Goal: Navigation & Orientation: Find specific page/section

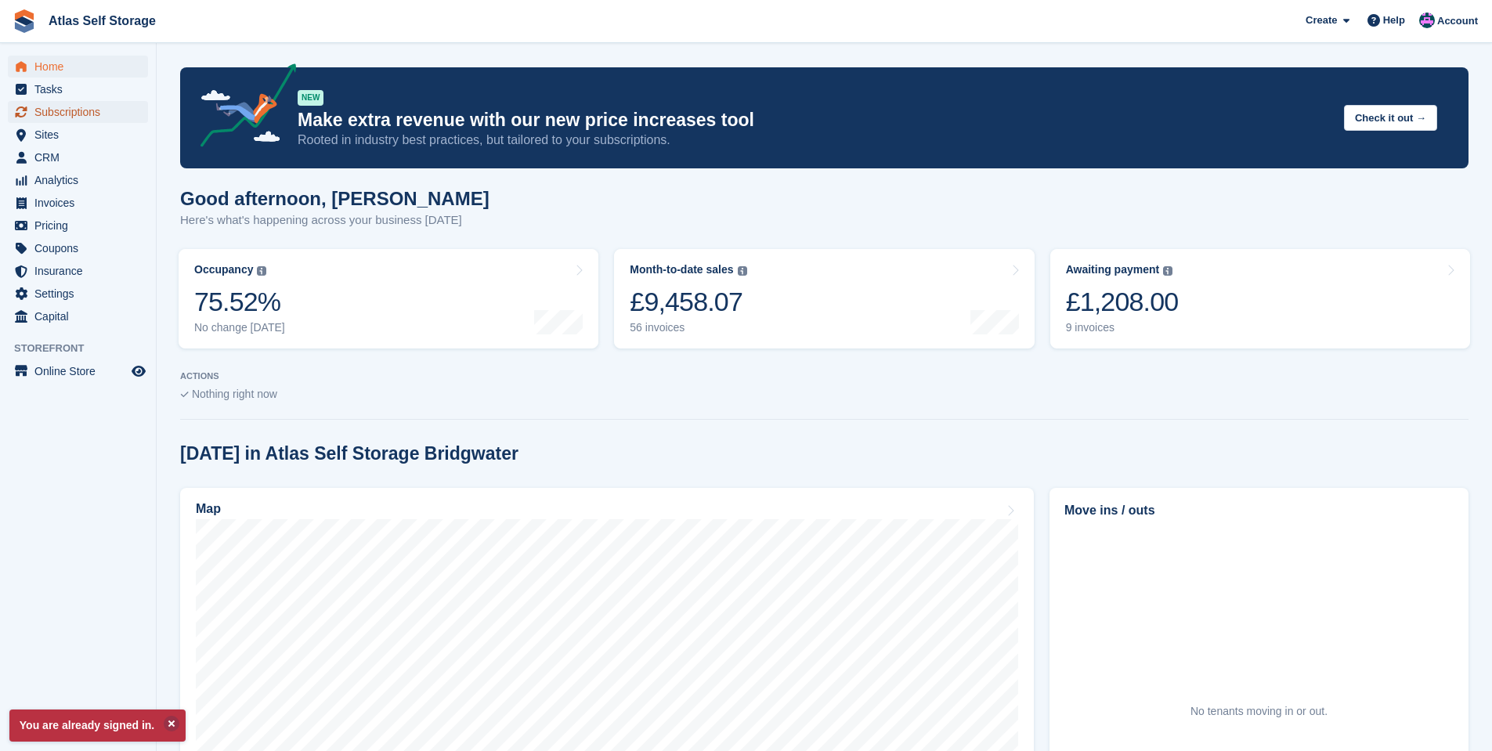
click at [68, 113] on span "Subscriptions" at bounding box center [81, 112] width 94 height 22
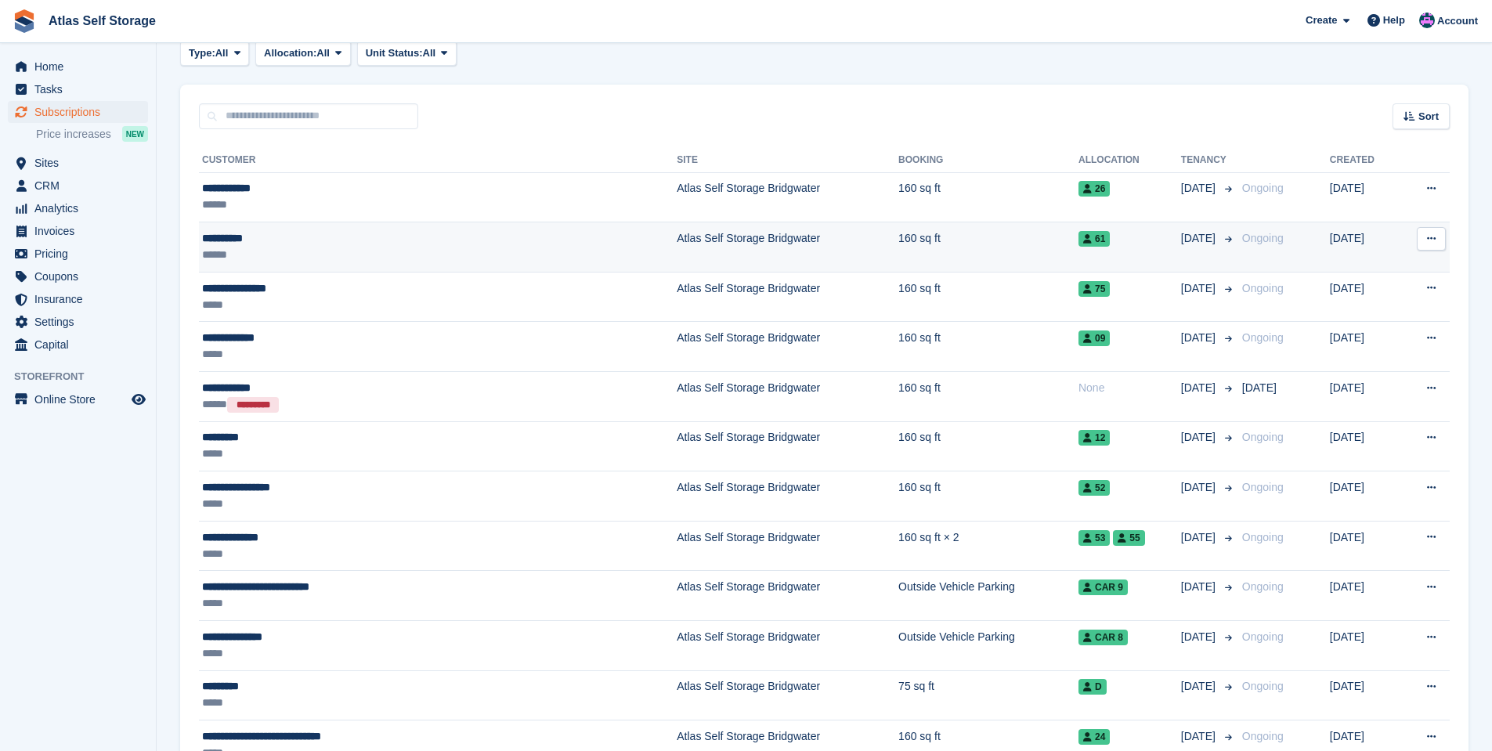
scroll to position [78, 0]
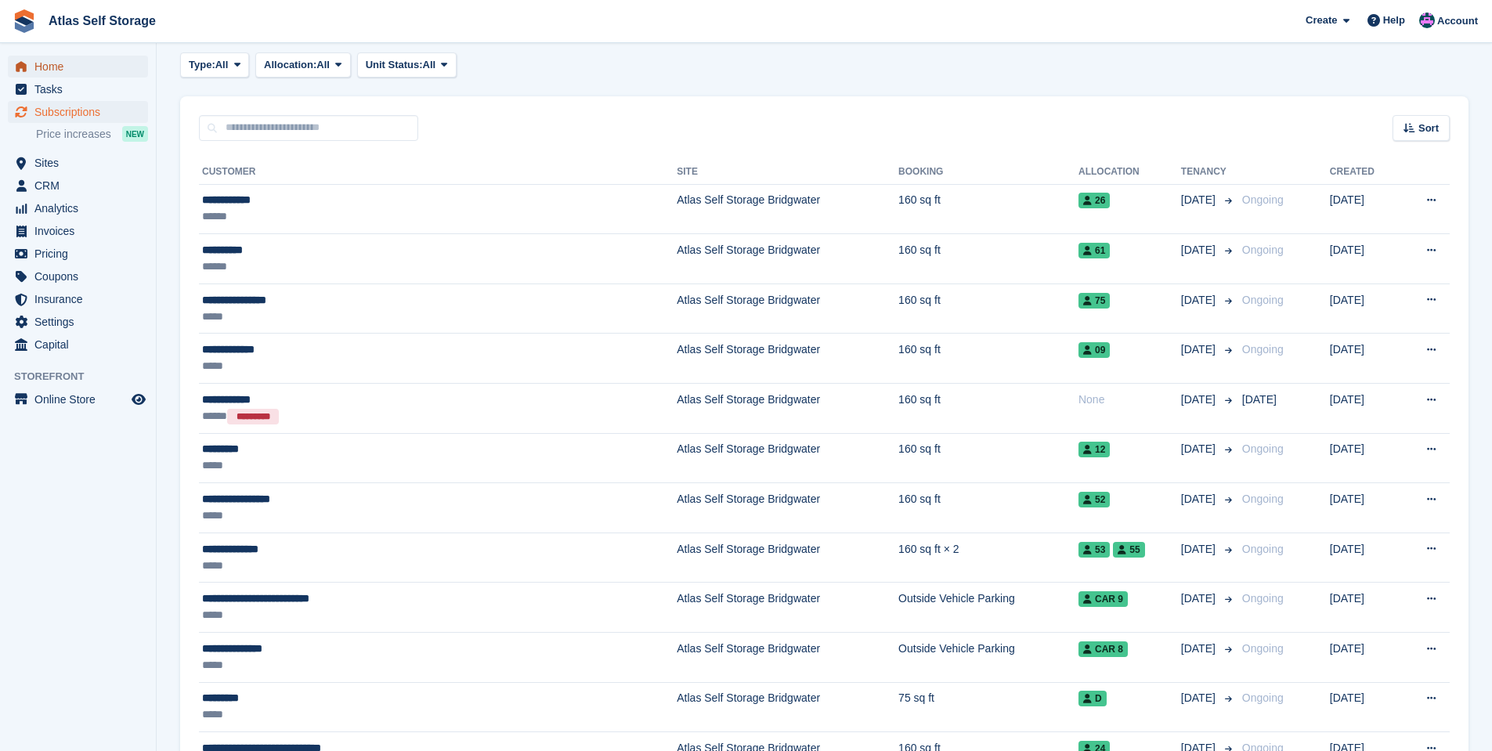
click at [45, 67] on span "Home" at bounding box center [81, 67] width 94 height 22
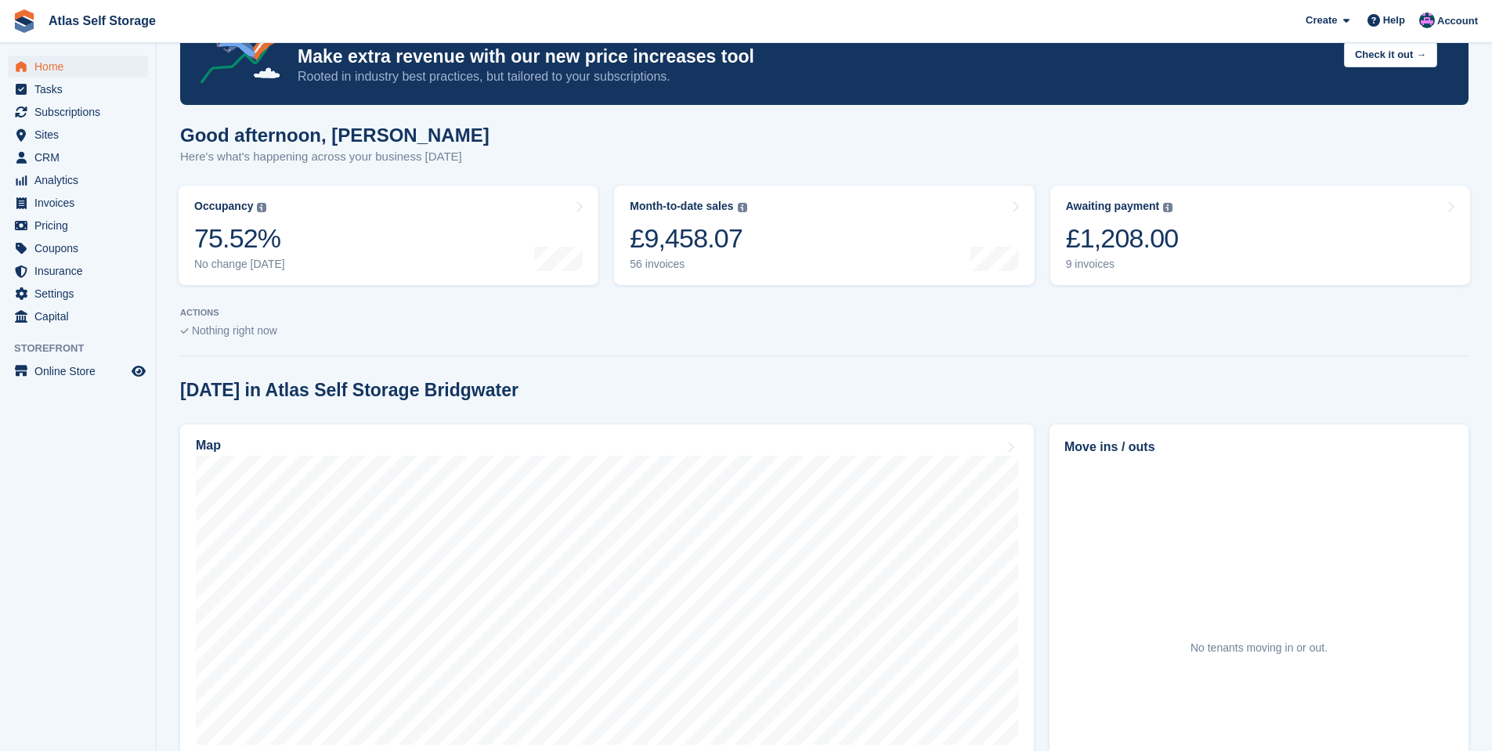
scroll to position [235, 0]
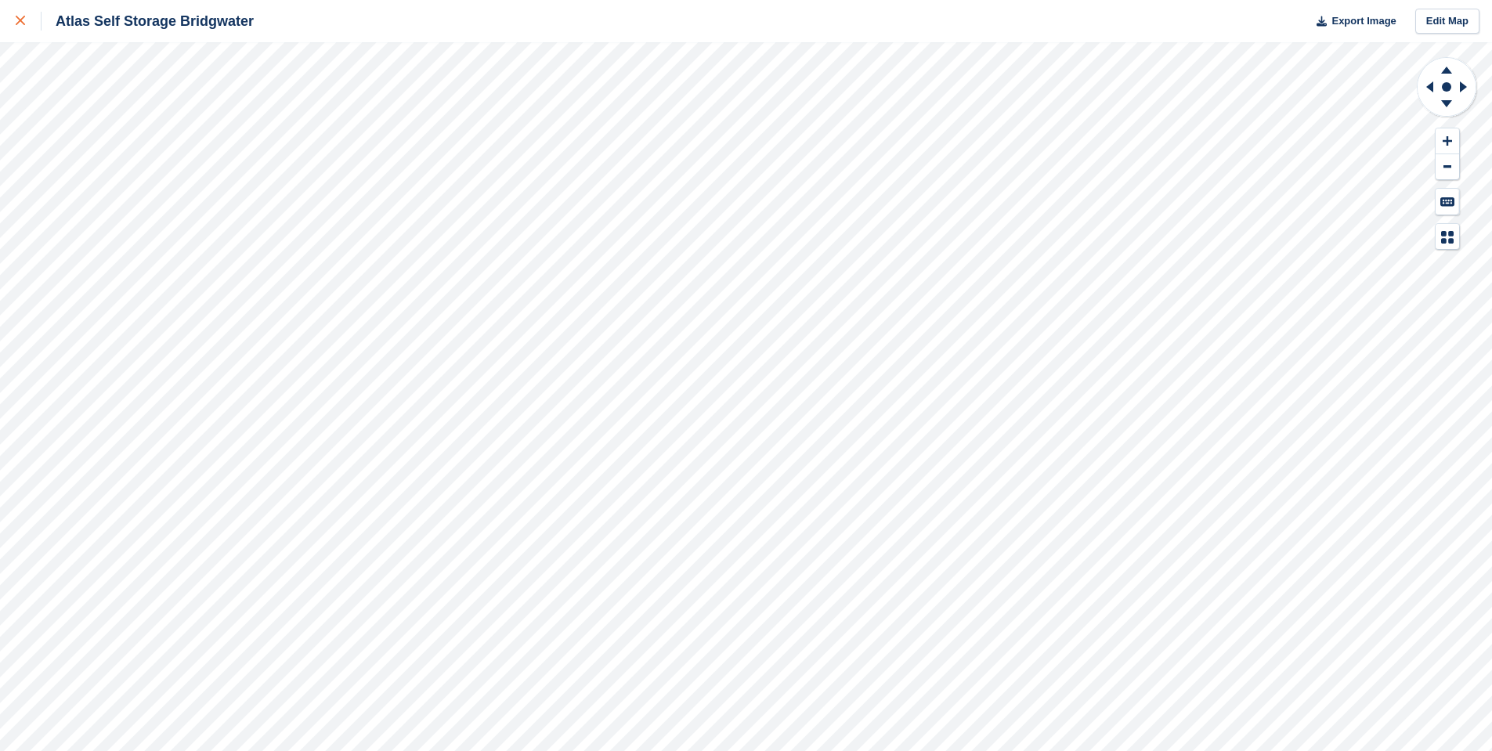
click at [20, 21] on icon at bounding box center [20, 20] width 9 height 9
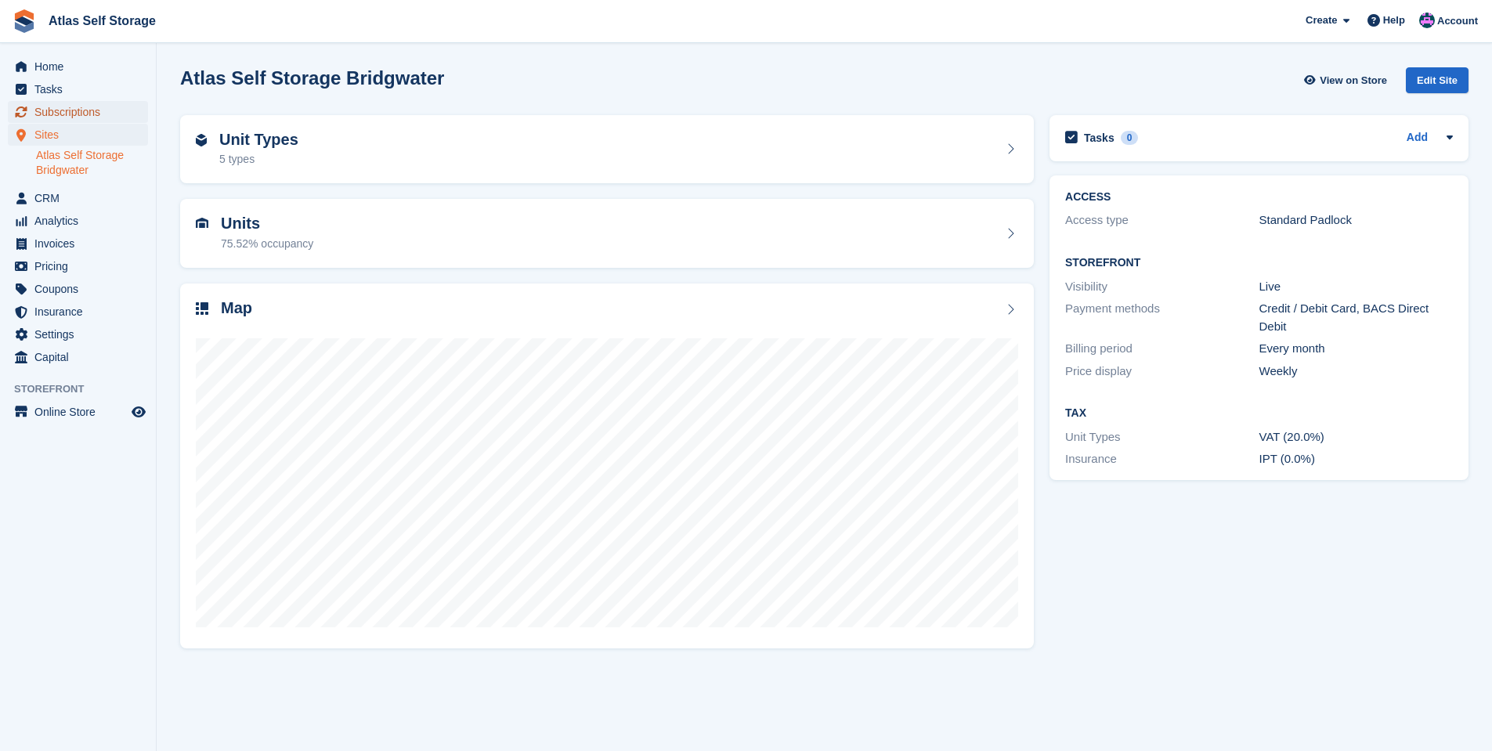
click at [71, 110] on span "Subscriptions" at bounding box center [81, 112] width 94 height 22
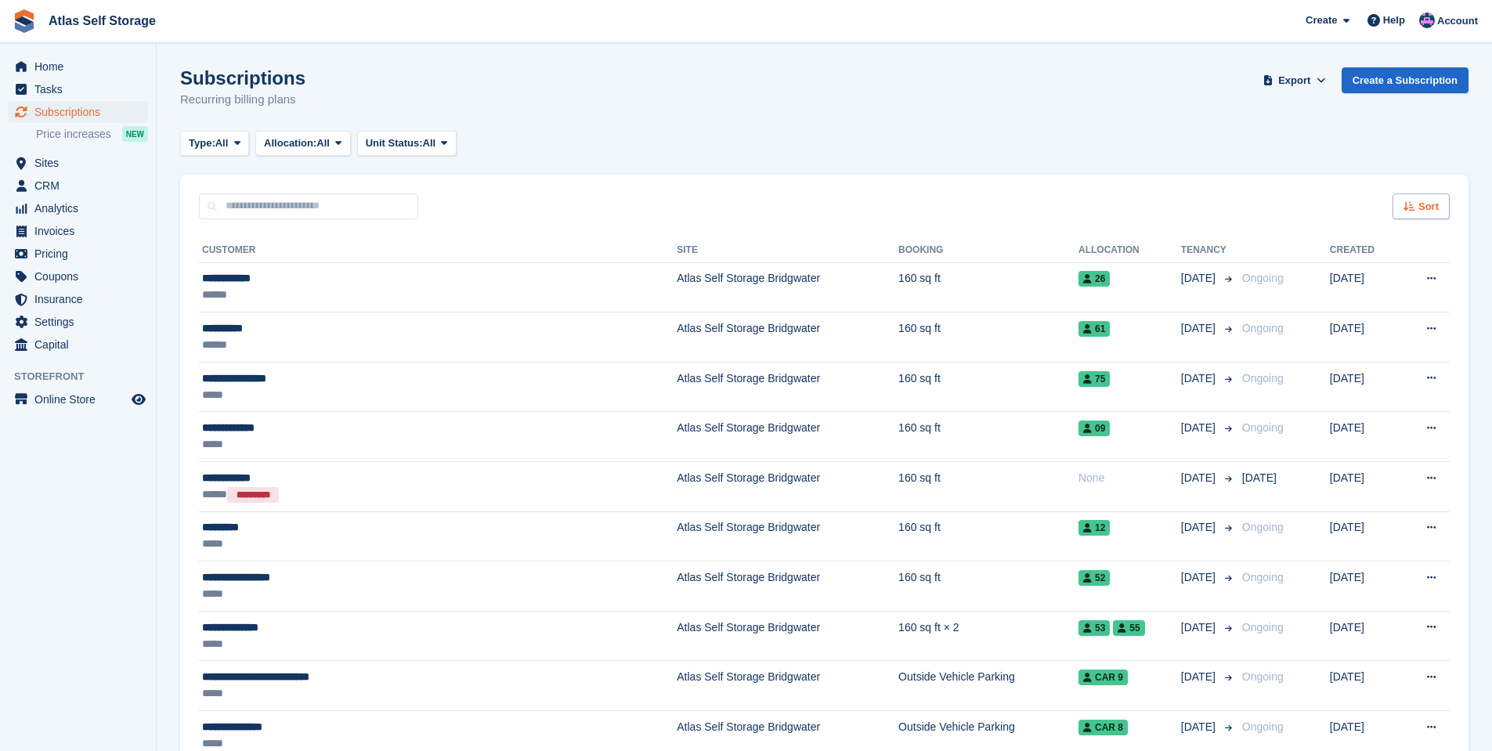
click at [1433, 207] on span "Sort" at bounding box center [1429, 207] width 20 height 16
click at [1340, 263] on span "Customer name" at bounding box center [1364, 265] width 78 height 13
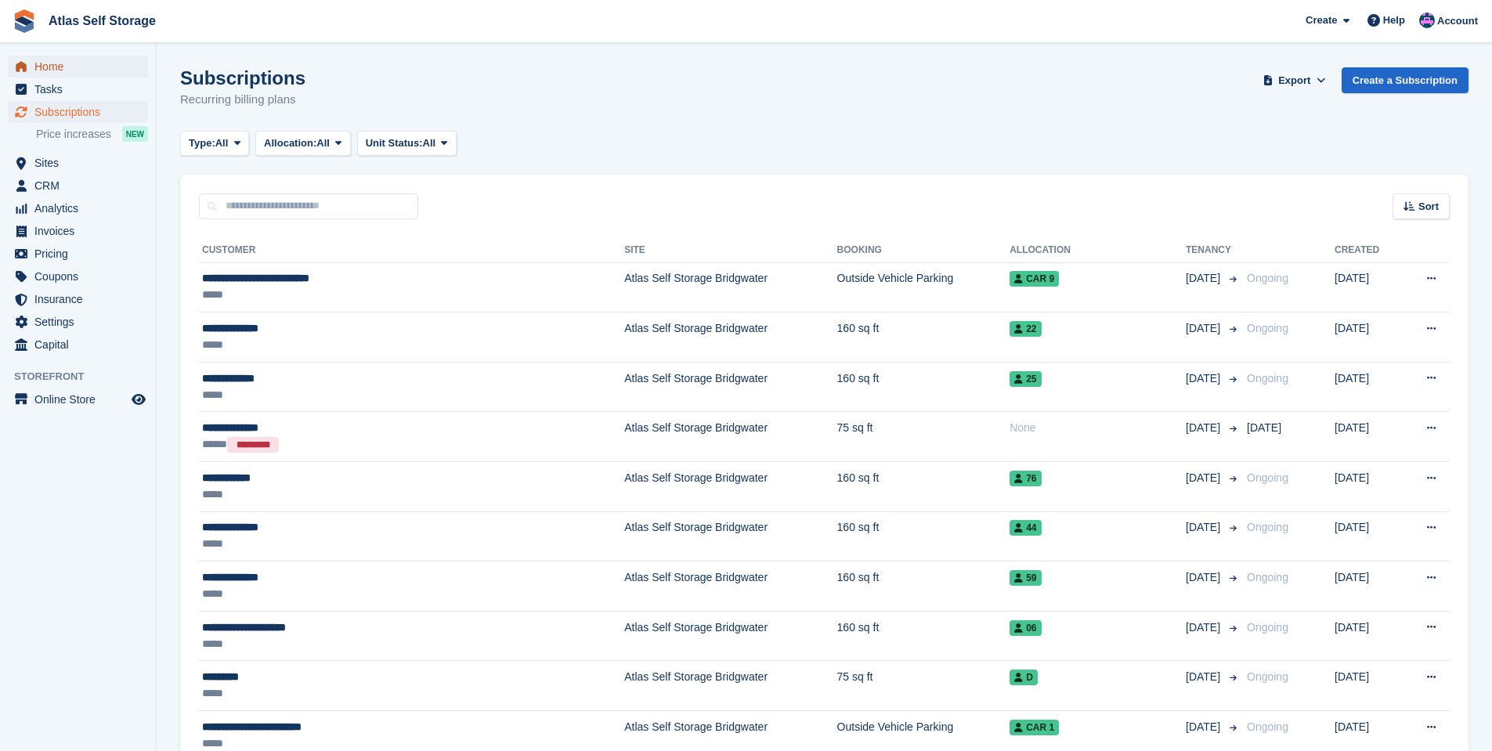
click at [55, 65] on span "Home" at bounding box center [81, 67] width 94 height 22
